Goal: Transaction & Acquisition: Purchase product/service

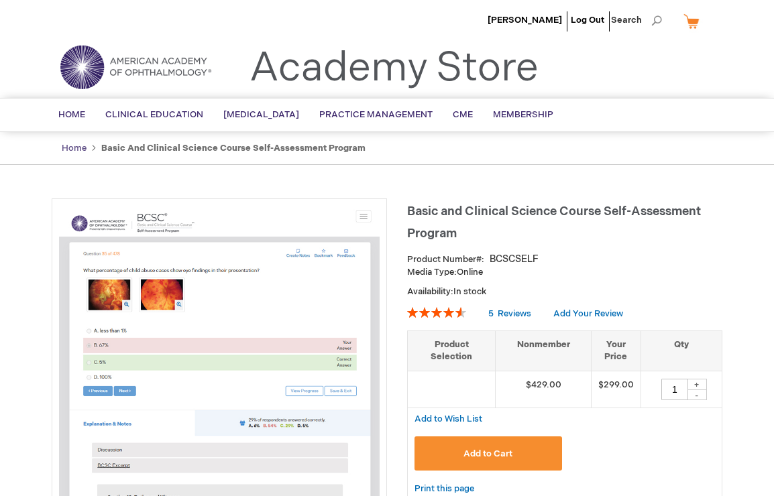
click at [77, 149] on link "Home" at bounding box center [74, 148] width 25 height 11
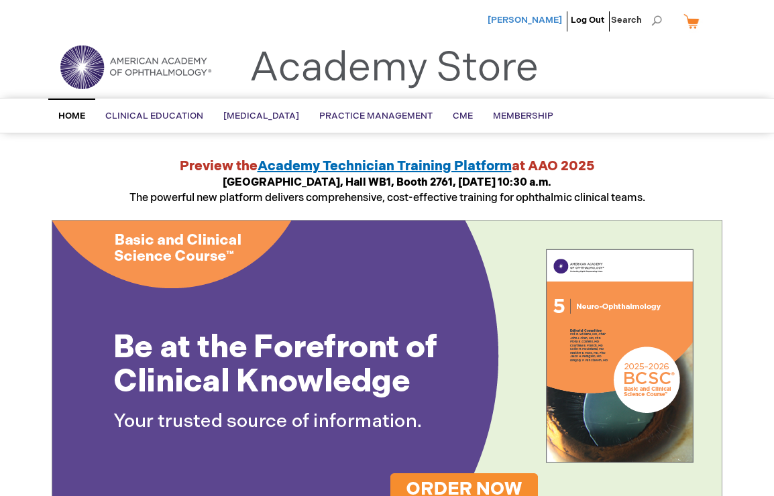
click at [539, 15] on span "[PERSON_NAME]" at bounding box center [524, 20] width 74 height 11
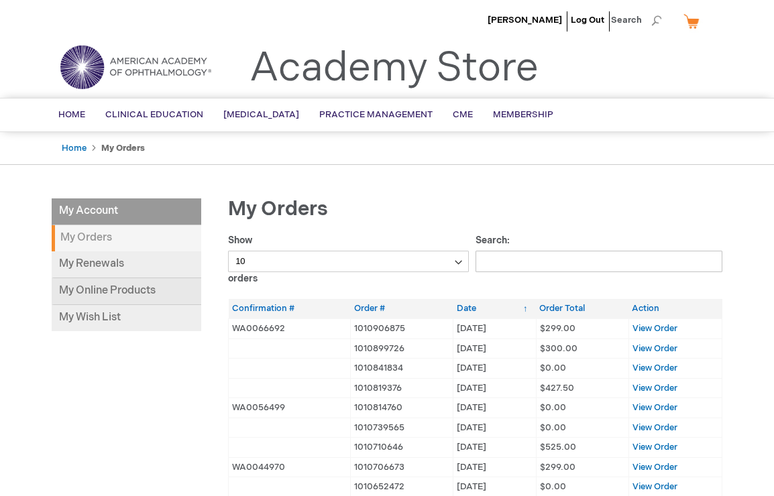
click at [158, 294] on link "My Online Products" at bounding box center [126, 291] width 149 height 27
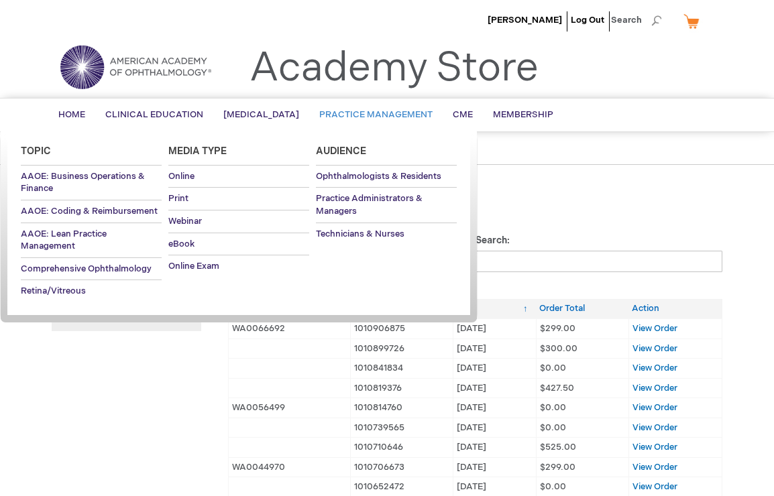
scroll to position [70, 0]
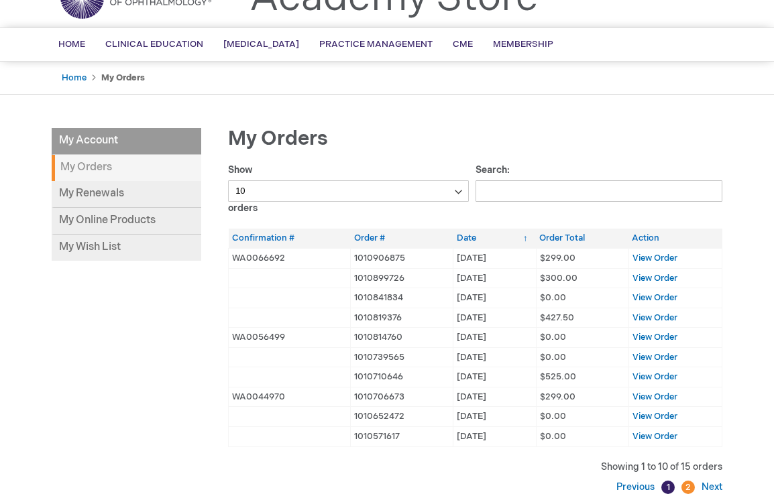
click at [275, 348] on td at bounding box center [290, 357] width 122 height 20
click at [118, 208] on link "My Online Products" at bounding box center [126, 221] width 149 height 27
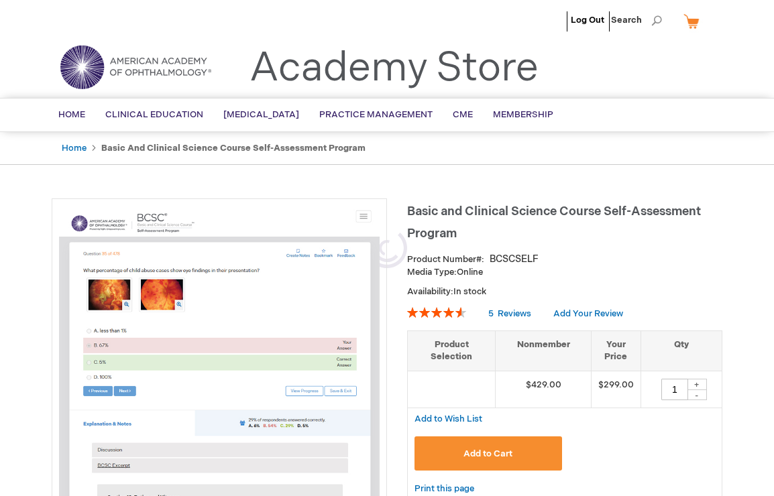
type input "1"
click at [543, 208] on span "Basic and Clinical Science Course Self-Assessment Program" at bounding box center [554, 222] width 294 height 36
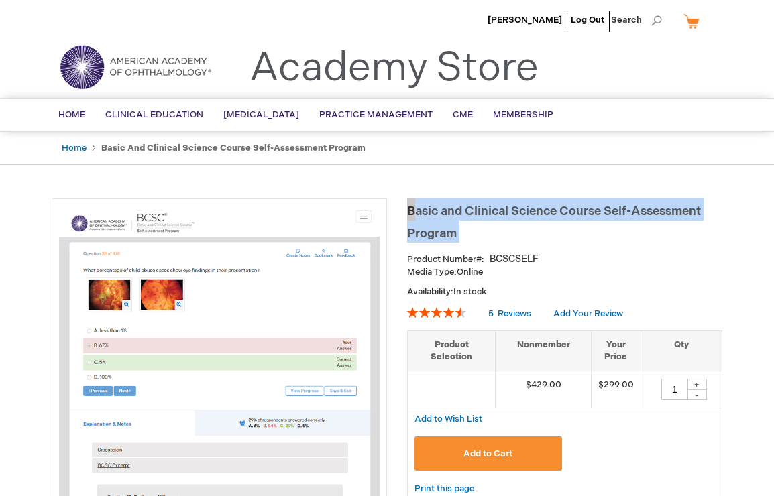
click at [543, 208] on span "Basic and Clinical Science Course Self-Assessment Program" at bounding box center [554, 222] width 294 height 36
